Goal: Task Accomplishment & Management: Use online tool/utility

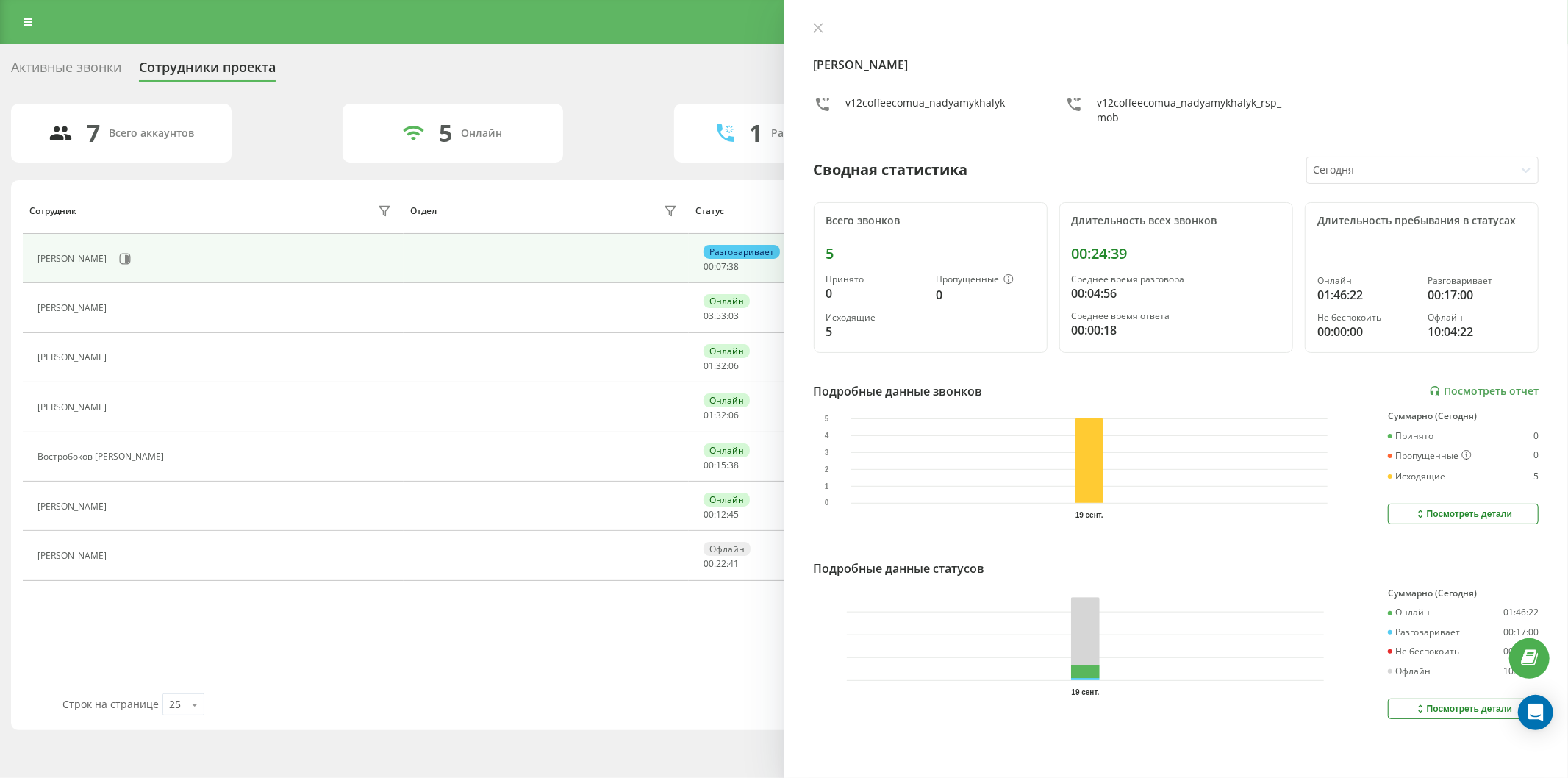
click at [55, 33] on div "Реферальная программа Настройки профиля Выход" at bounding box center [784, 22] width 1568 height 44
click at [37, 24] on link at bounding box center [28, 22] width 27 height 21
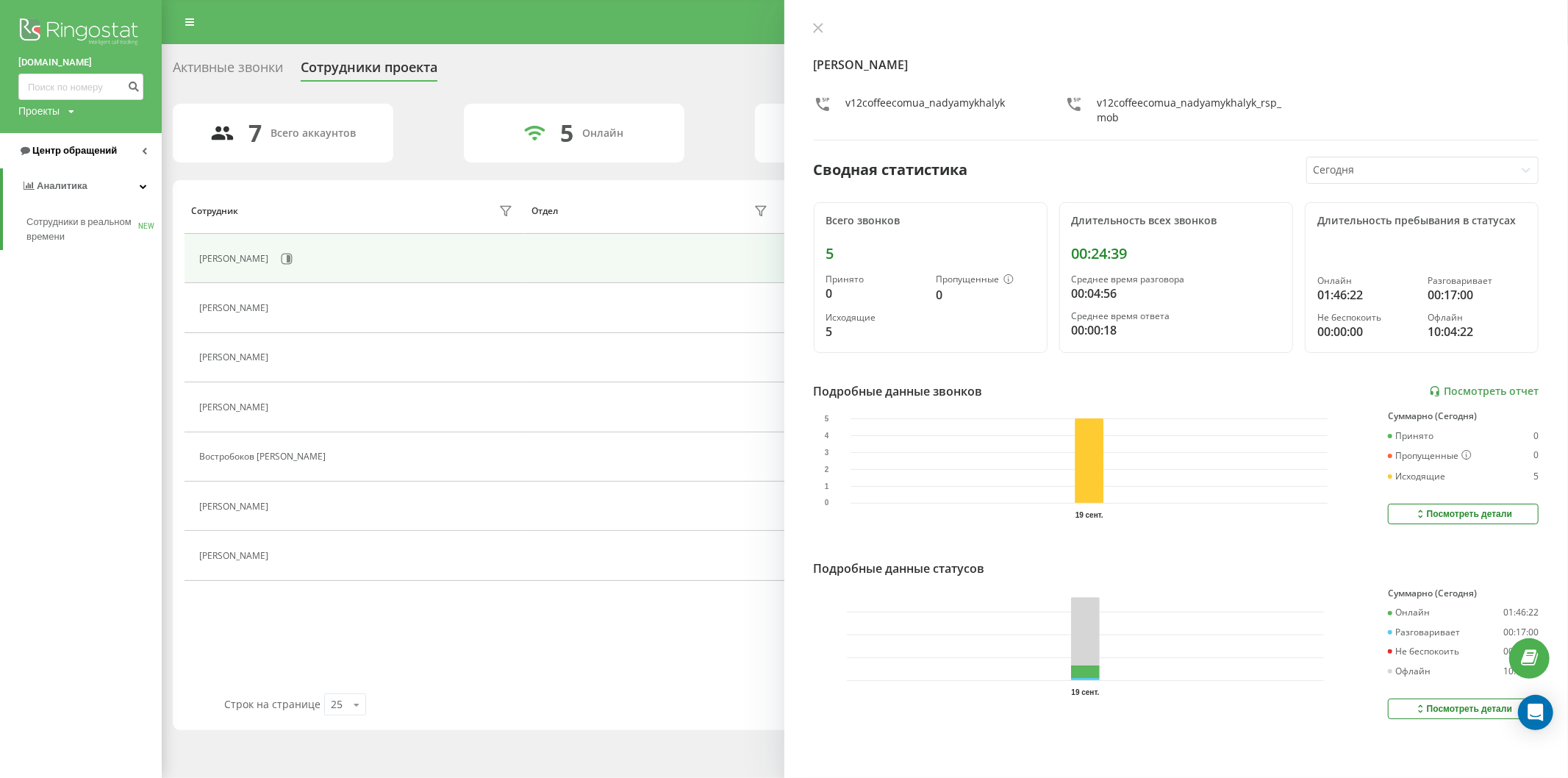
click at [132, 156] on link "Центр обращений" at bounding box center [81, 150] width 161 height 35
click at [98, 250] on span "Отчет о пропущенных необработанных звонках" at bounding box center [90, 247] width 128 height 29
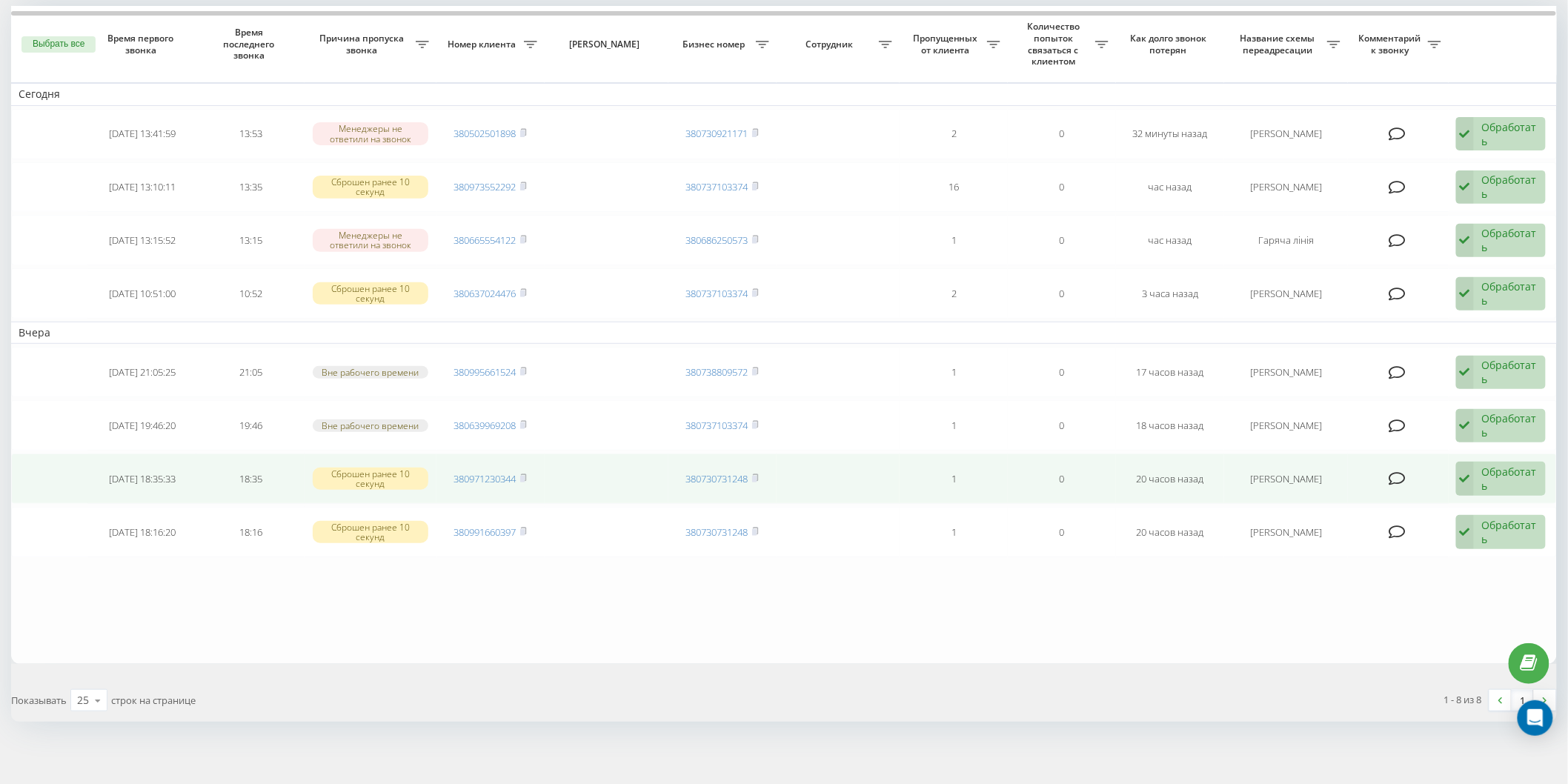
scroll to position [100, 0]
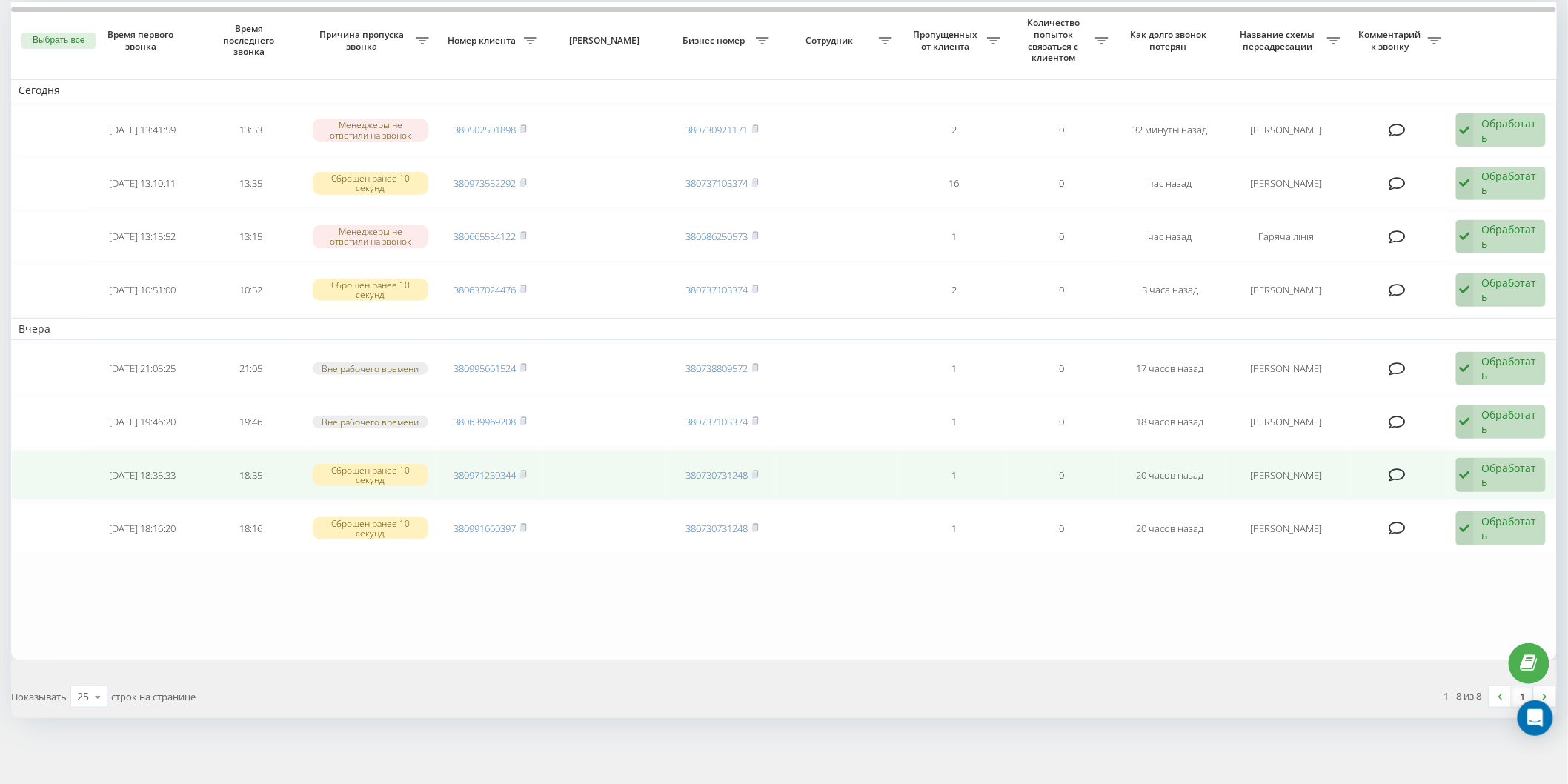
click at [1487, 478] on div "Обработать" at bounding box center [1510, 474] width 55 height 28
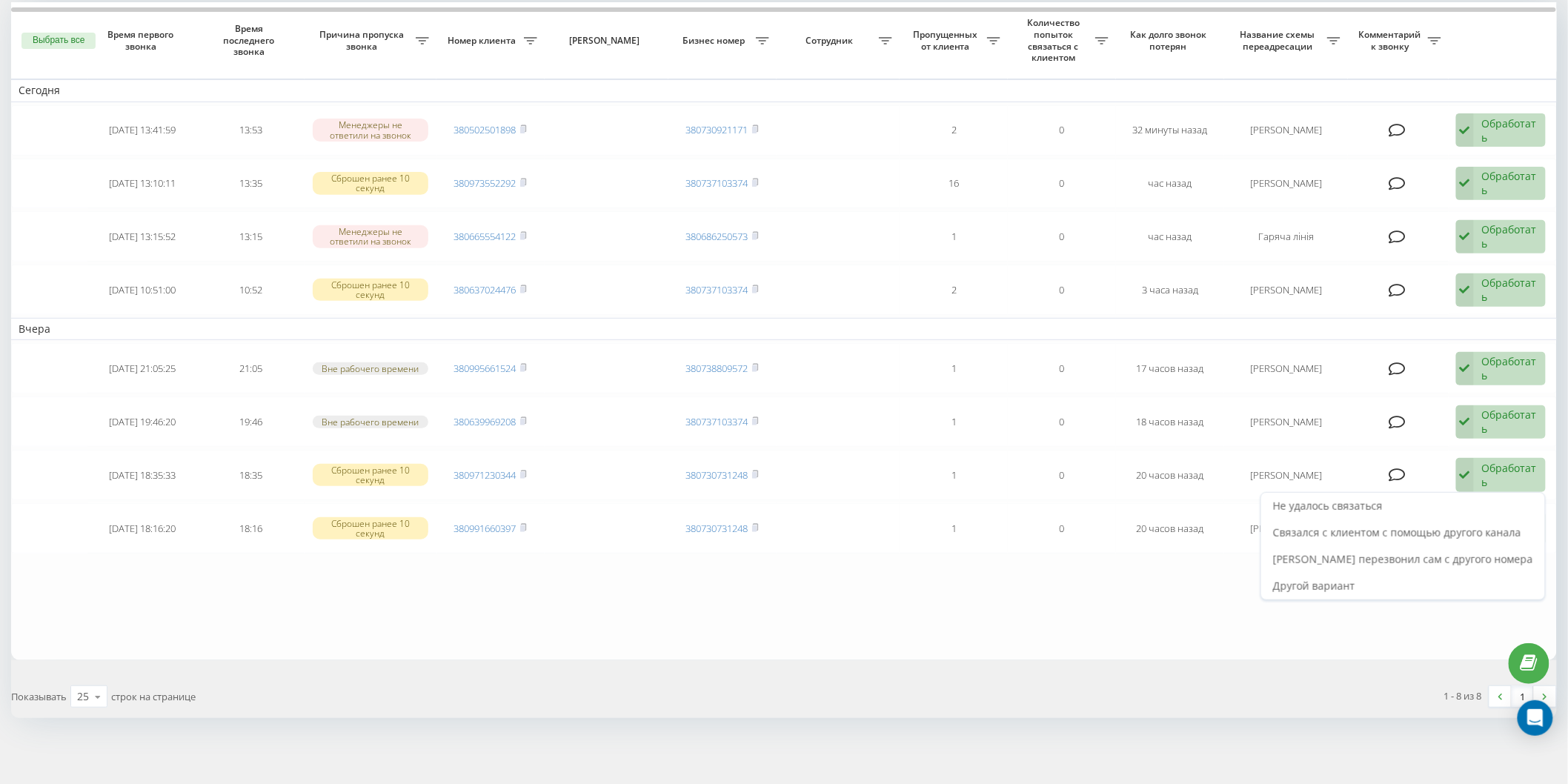
click at [1454, 534] on span "Связался с клиентом с помощью другого канала" at bounding box center [1397, 532] width 248 height 14
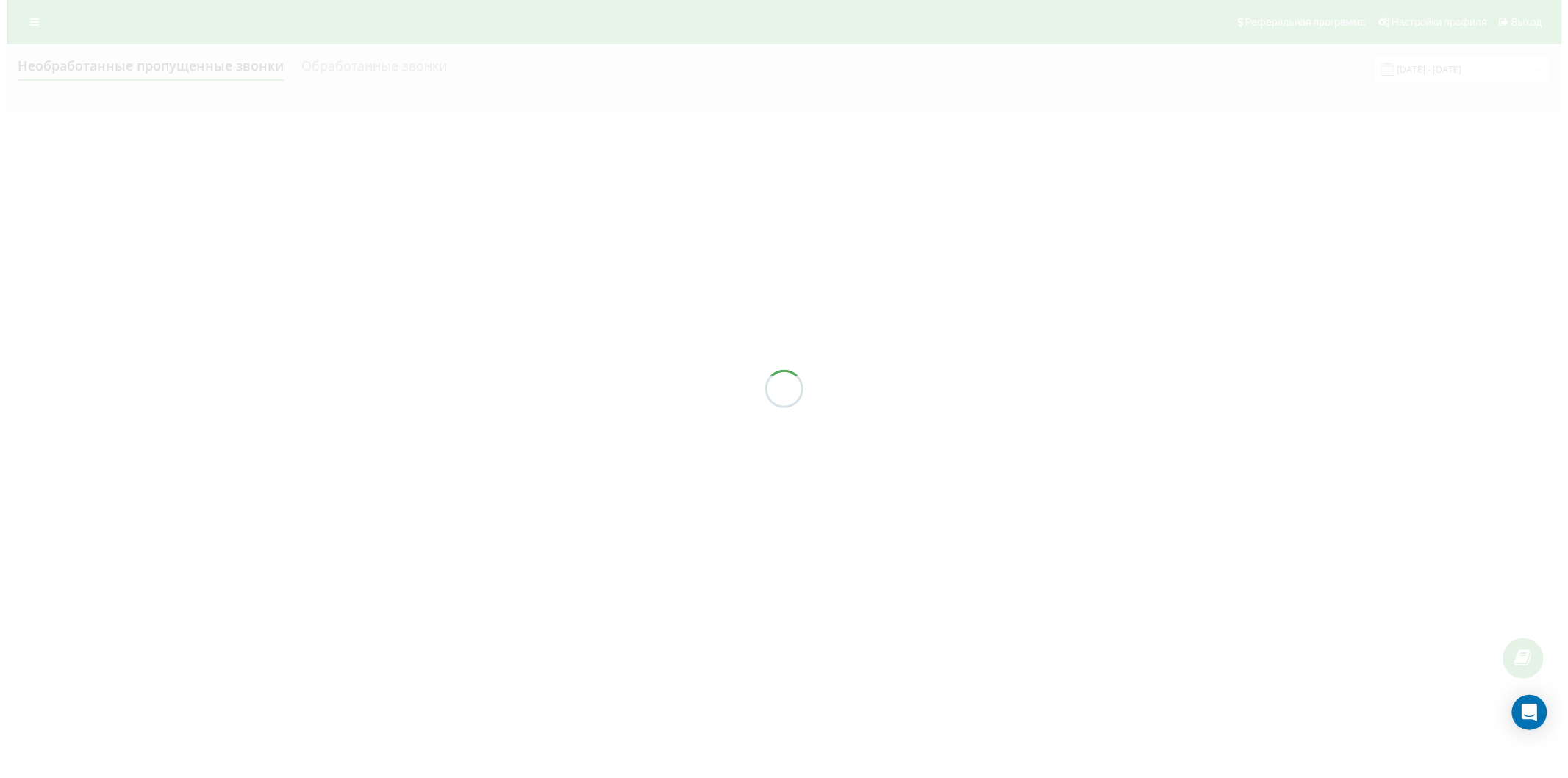
scroll to position [0, 0]
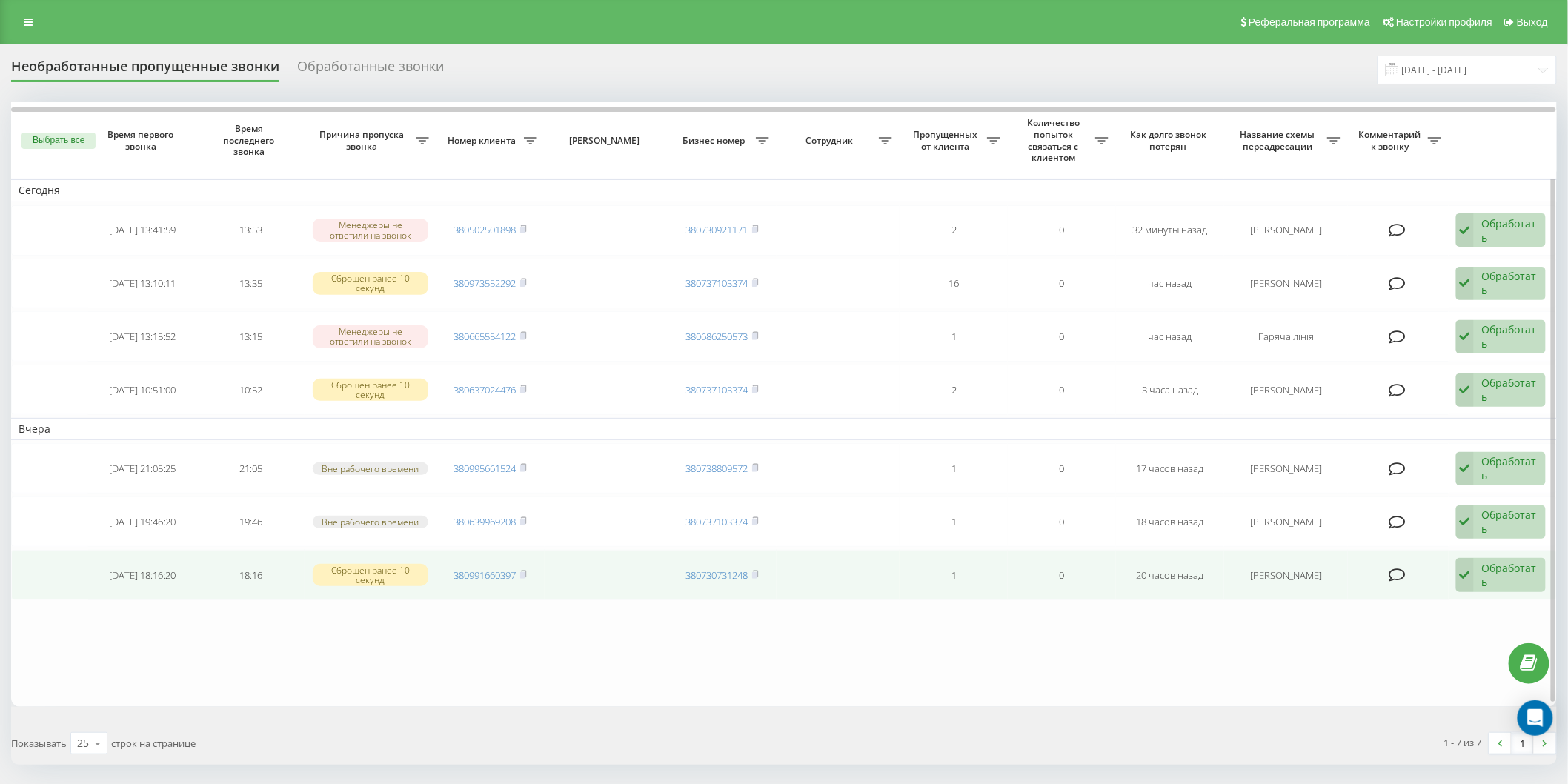
click at [1513, 566] on div "Обработать" at bounding box center [1510, 574] width 55 height 28
click at [1488, 625] on span "Связался с клиентом с помощью другого канала" at bounding box center [1397, 632] width 248 height 14
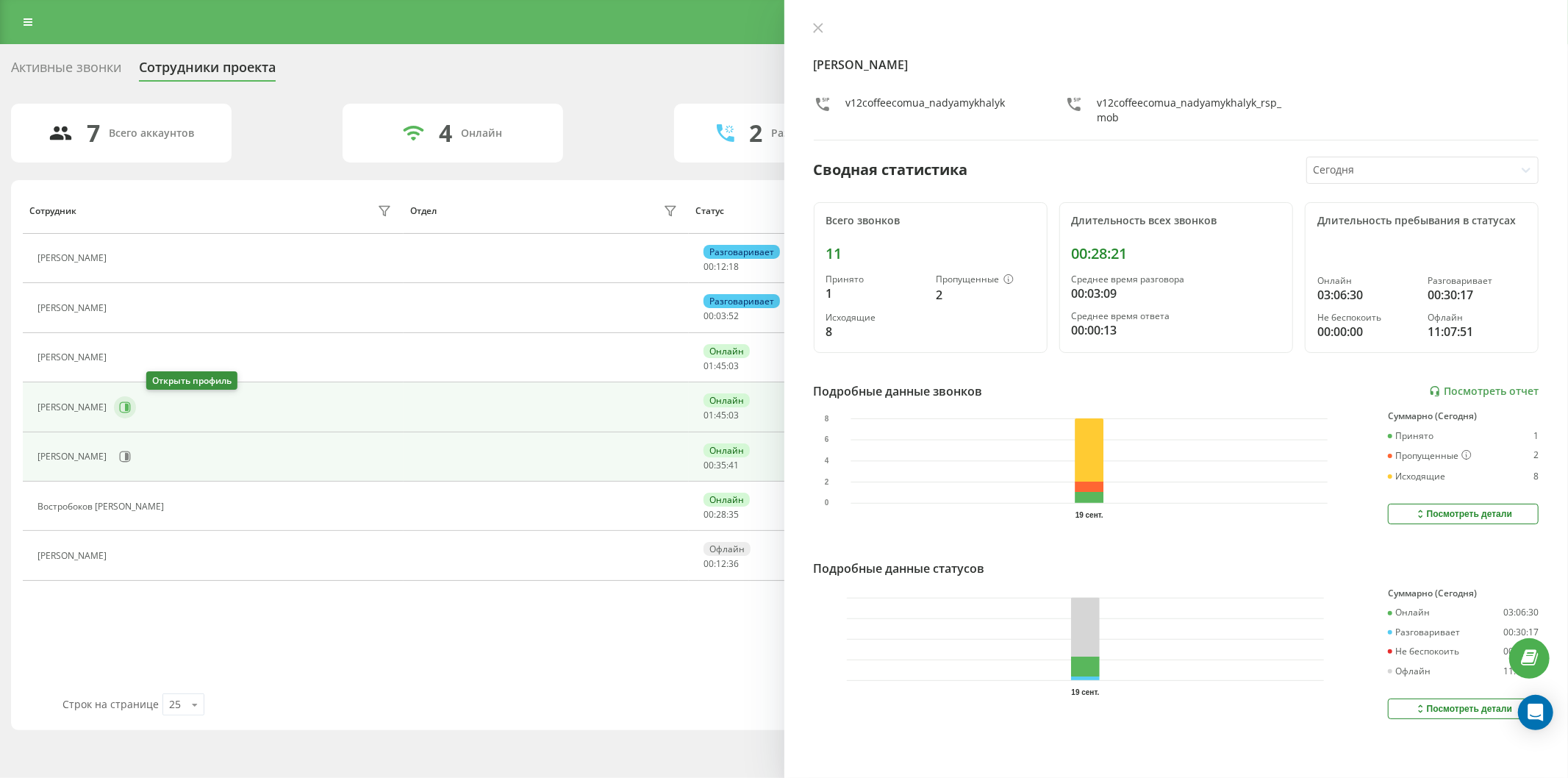
click at [131, 402] on icon at bounding box center [125, 407] width 11 height 11
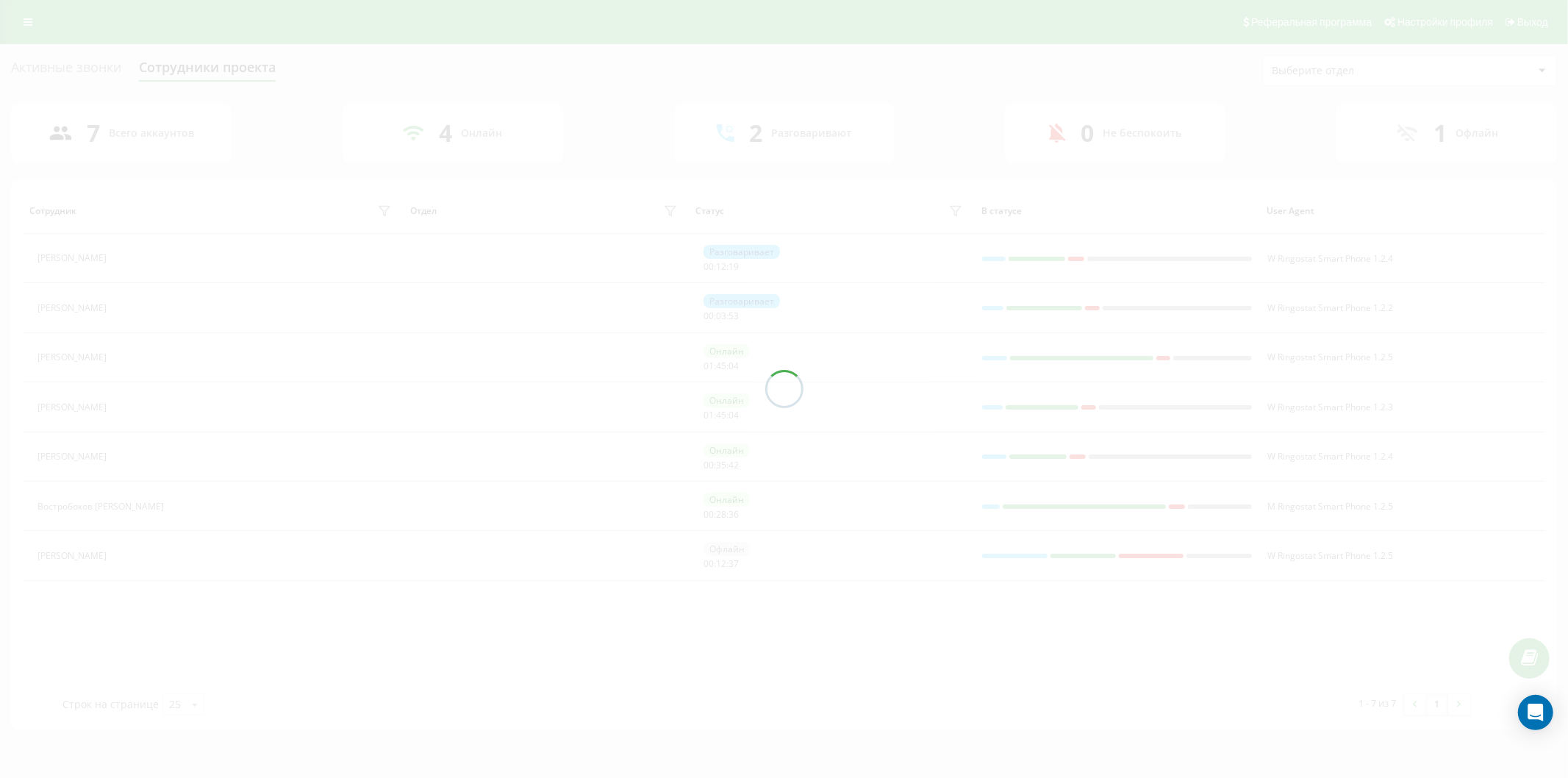
click at [168, 454] on div at bounding box center [784, 389] width 1568 height 778
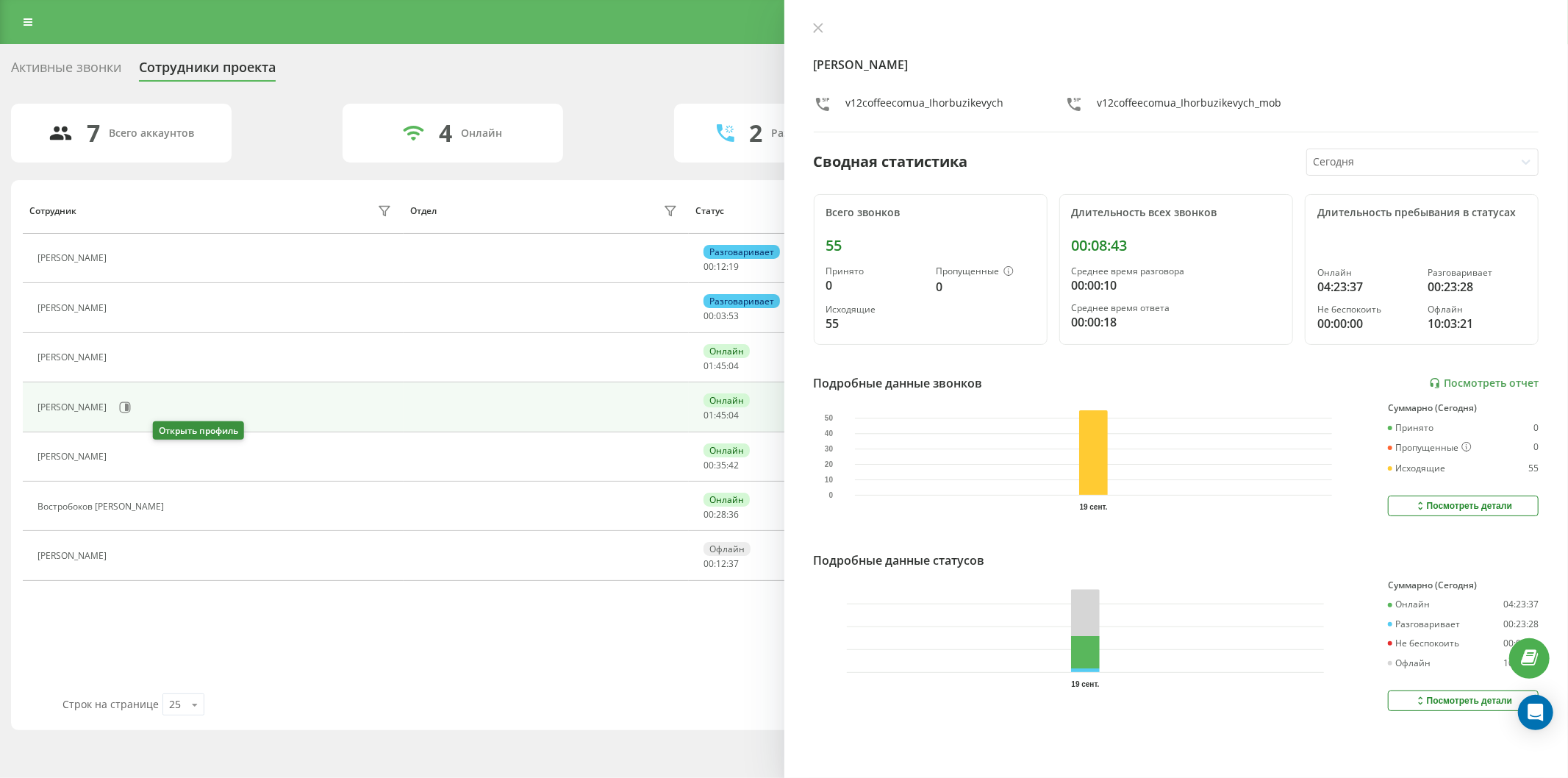
click at [129, 454] on icon at bounding box center [123, 457] width 11 height 11
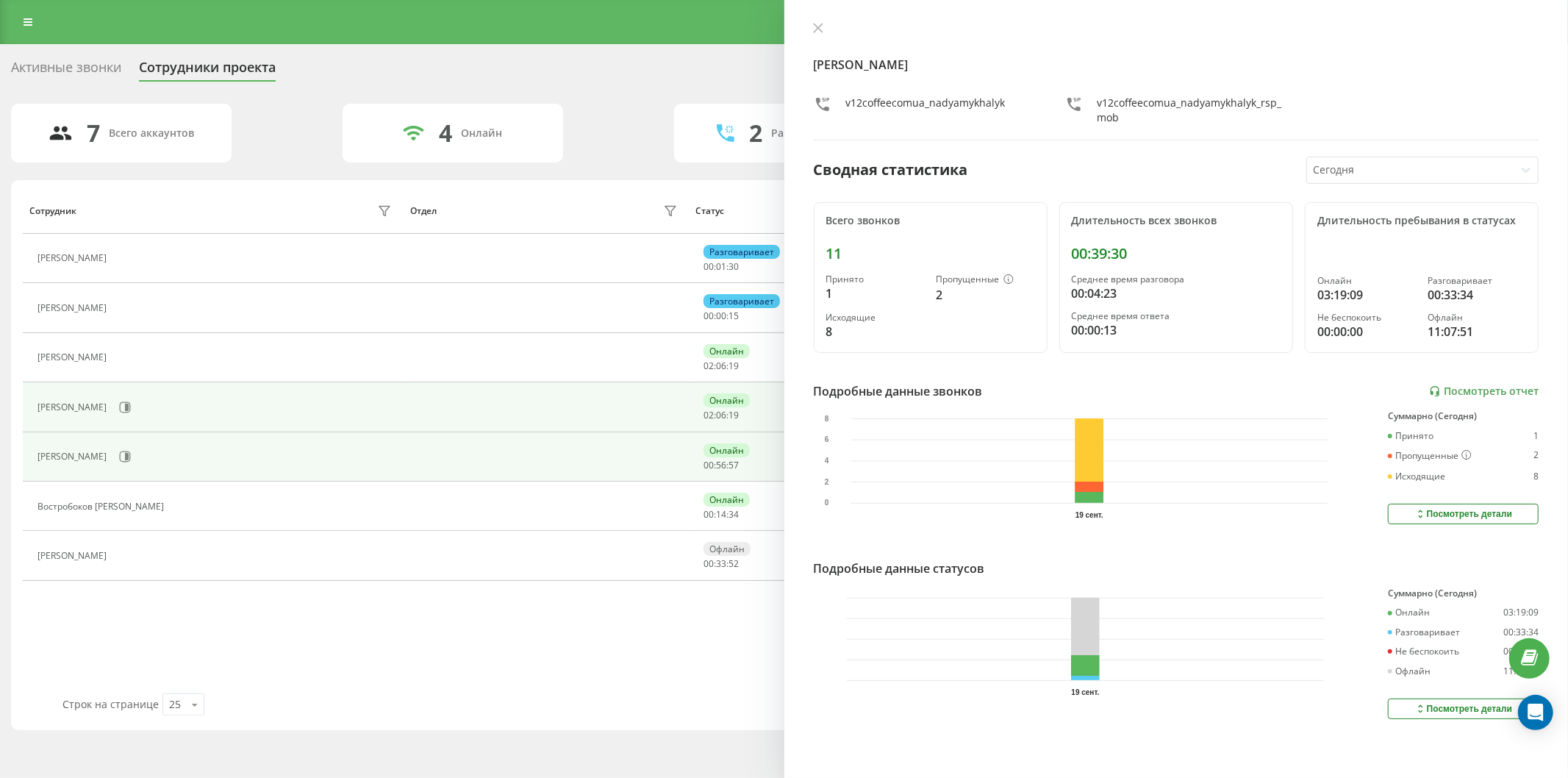
drag, startPoint x: 185, startPoint y: 422, endPoint x: 177, endPoint y: 424, distance: 8.2
click at [181, 424] on td "[PERSON_NAME]" at bounding box center [213, 407] width 381 height 49
click at [164, 416] on div "[PERSON_NAME]" at bounding box center [216, 407] width 358 height 25
click at [145, 400] on div "[PERSON_NAME]" at bounding box center [216, 407] width 358 height 25
click at [131, 406] on icon at bounding box center [124, 407] width 11 height 11
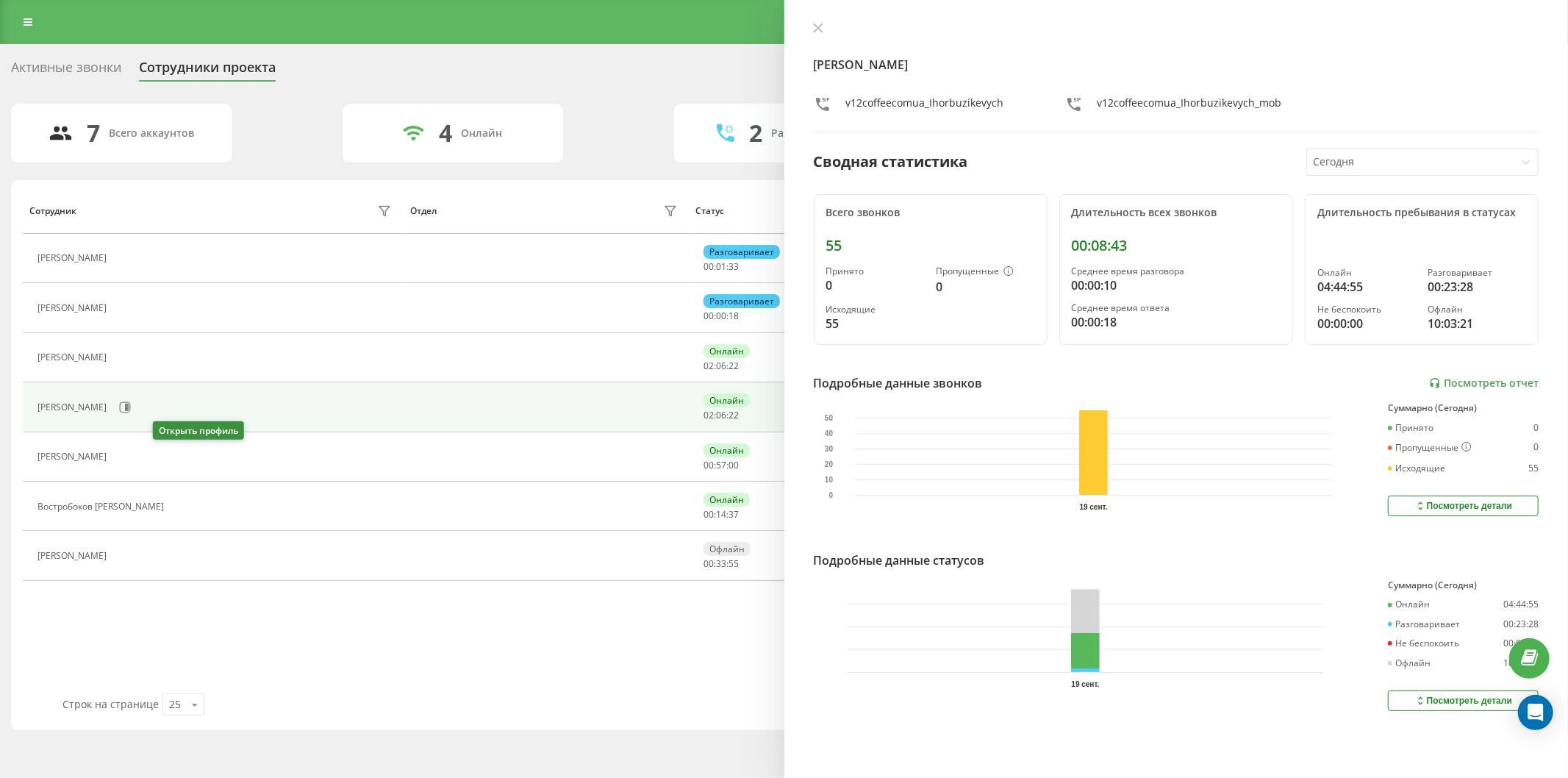
click at [126, 458] on icon at bounding box center [124, 456] width 4 height 8
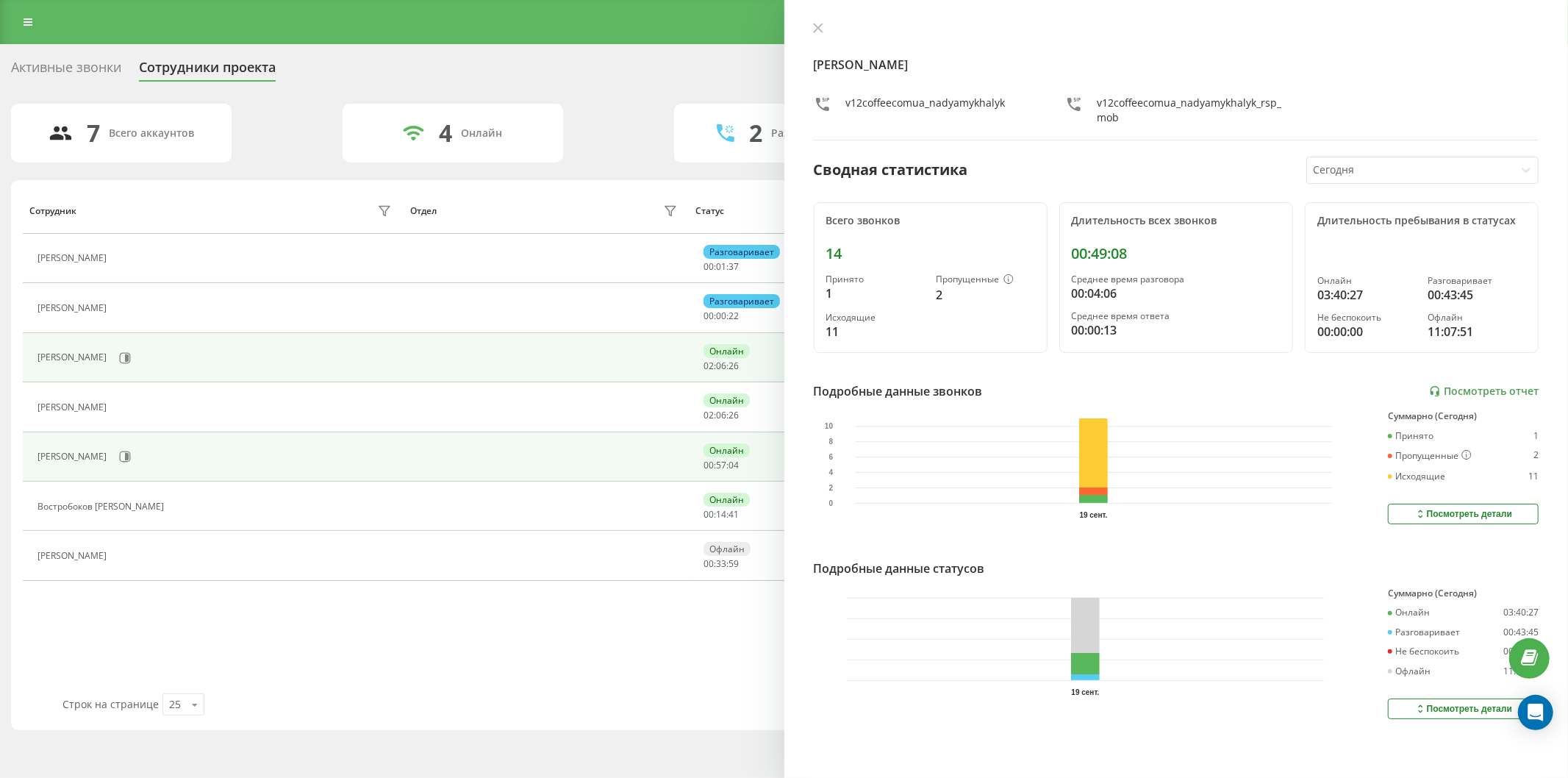
click at [185, 365] on div "[PERSON_NAME]" at bounding box center [216, 358] width 358 height 25
click at [131, 361] on icon at bounding box center [124, 358] width 11 height 11
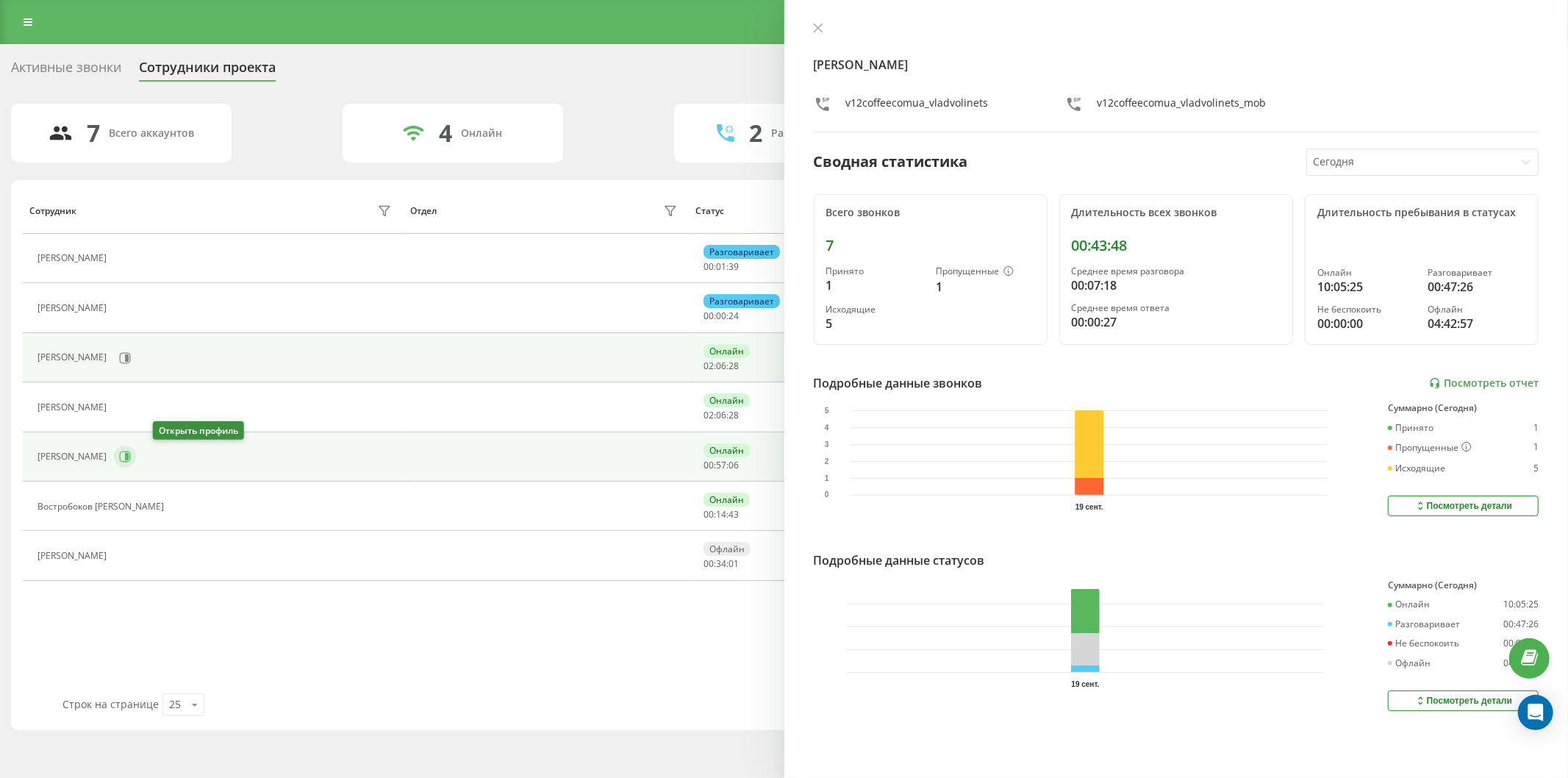
click at [131, 458] on icon at bounding box center [124, 456] width 11 height 11
